Goal: Task Accomplishment & Management: Manage account settings

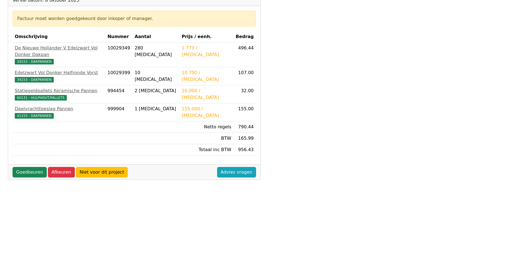
scroll to position [139, 0]
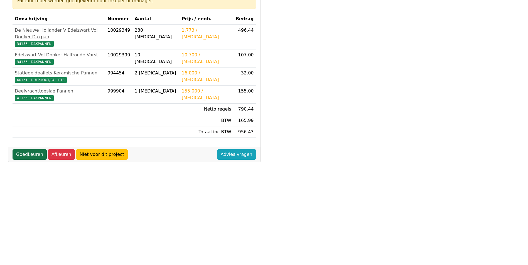
click at [28, 149] on link "Goedkeuren" at bounding box center [30, 154] width 34 height 11
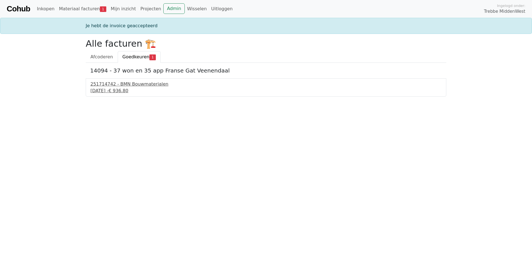
click at [123, 85] on div "251714742 - BMN Bouwmaterialen" at bounding box center [265, 84] width 351 height 7
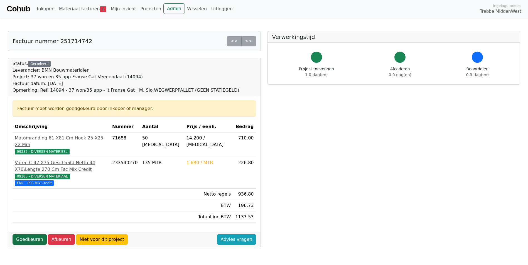
click at [24, 234] on link "Goedkeuren" at bounding box center [30, 239] width 34 height 11
